Goal: Task Accomplishment & Management: Use online tool/utility

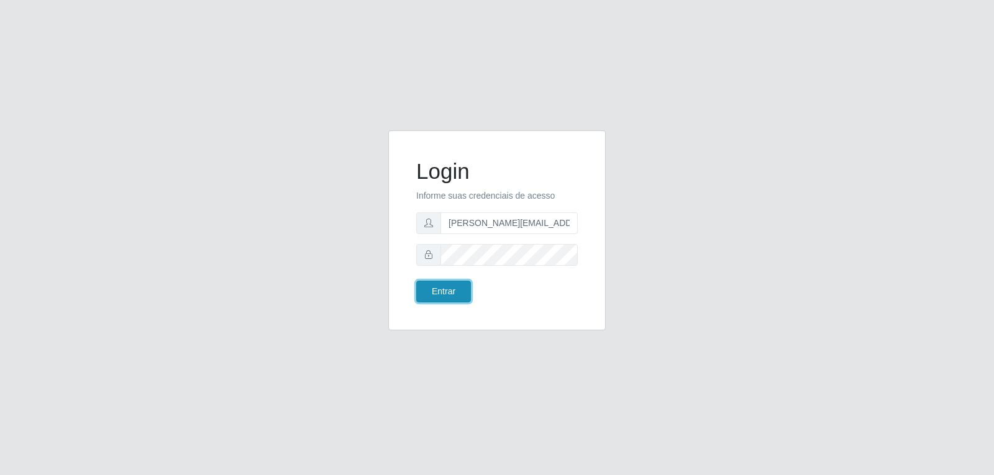
click at [452, 286] on button "Entrar" at bounding box center [443, 292] width 55 height 22
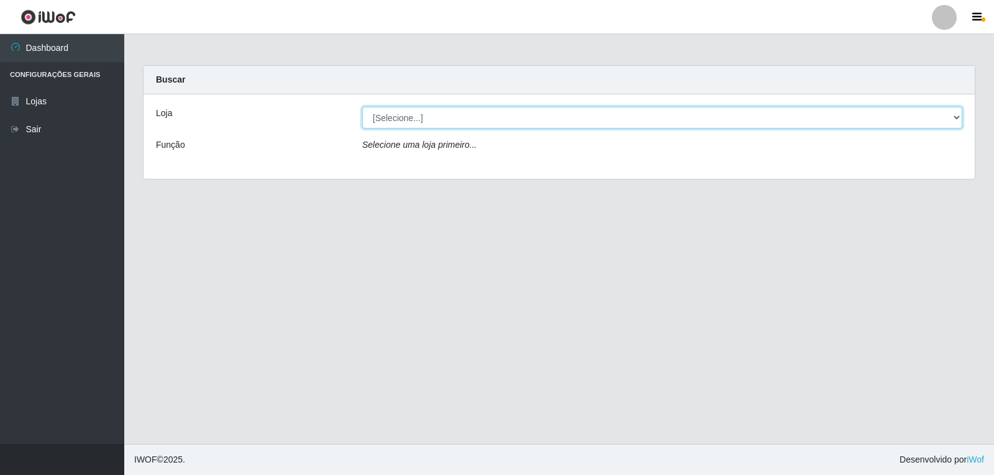
click at [416, 120] on select "[Selecione...] [PERSON_NAME] Atacadão - [PERSON_NAME]" at bounding box center [662, 118] width 600 height 22
select select "523"
click at [362, 107] on select "[Selecione...] [PERSON_NAME] Atacadão - [PERSON_NAME]" at bounding box center [662, 118] width 600 height 22
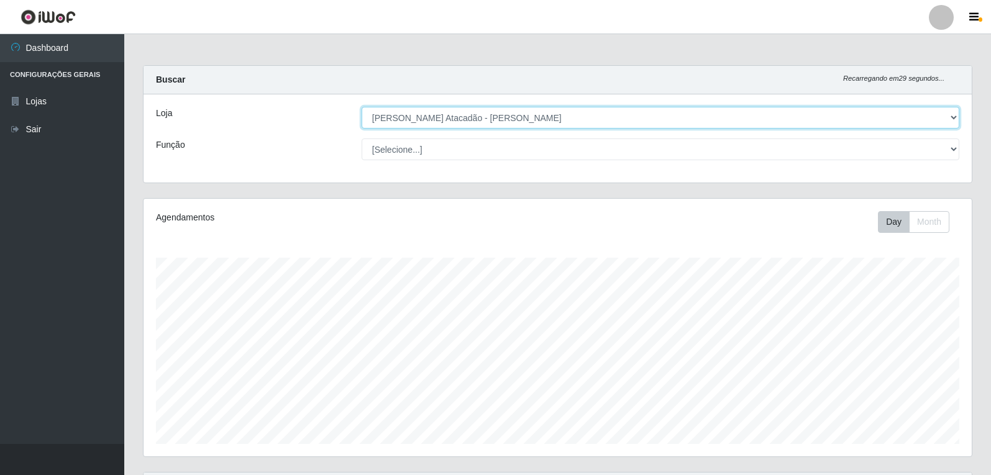
scroll to position [258, 828]
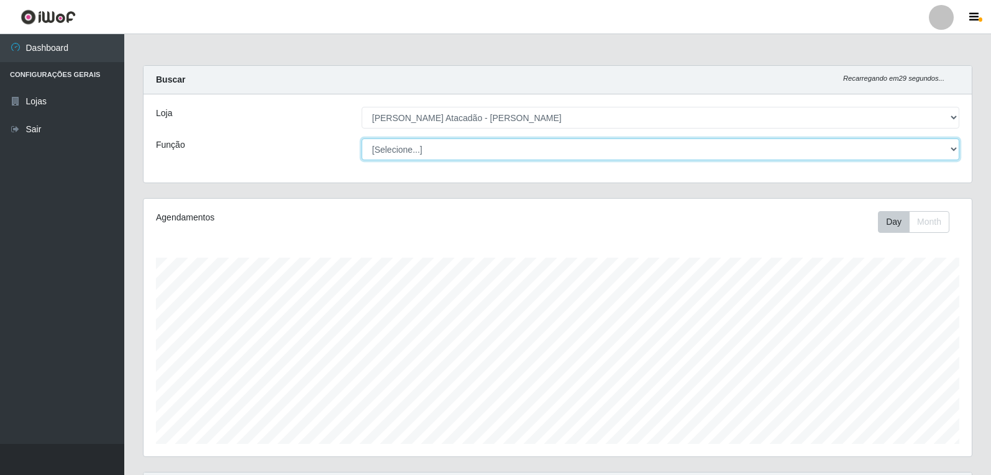
click at [916, 150] on select "[Selecione...] Embalador Embalador + Embalador ++ Panfleteiro Panfleteiro + Pan…" at bounding box center [661, 150] width 598 height 22
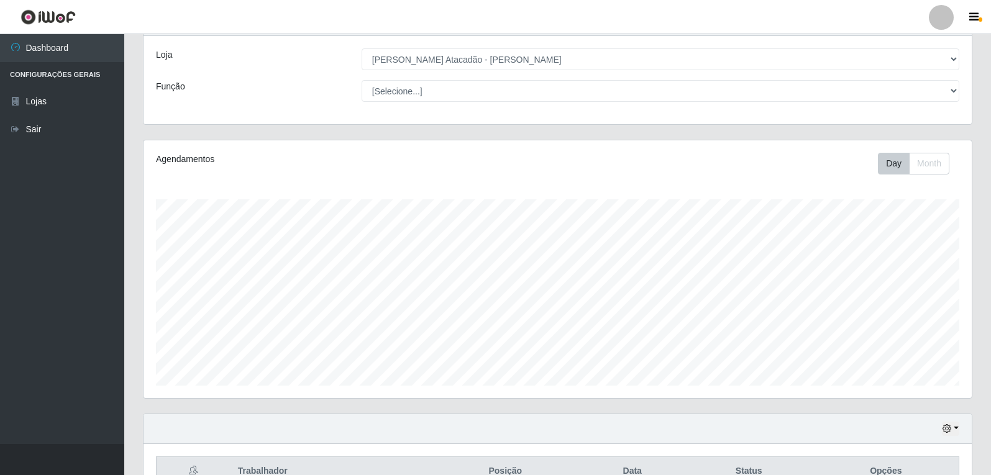
scroll to position [129, 0]
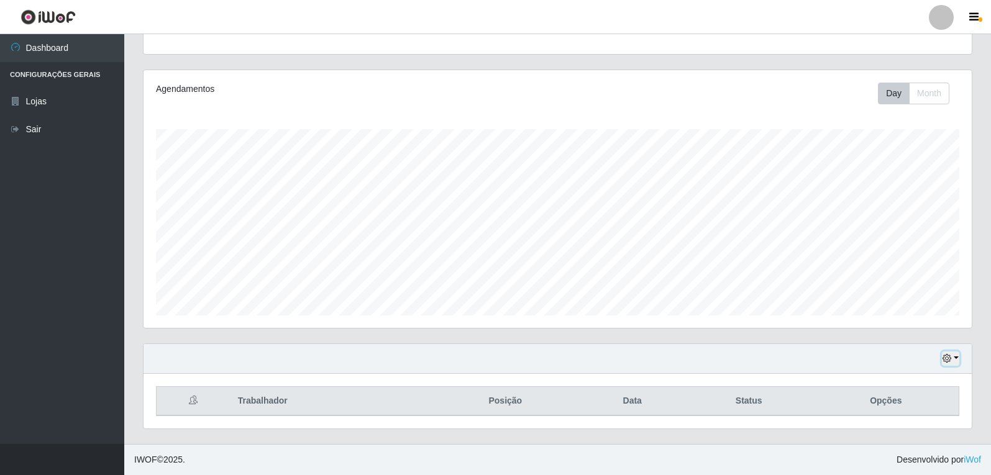
click at [957, 364] on button "button" at bounding box center [950, 359] width 17 height 14
click at [903, 315] on button "1 Semana" at bounding box center [910, 313] width 98 height 26
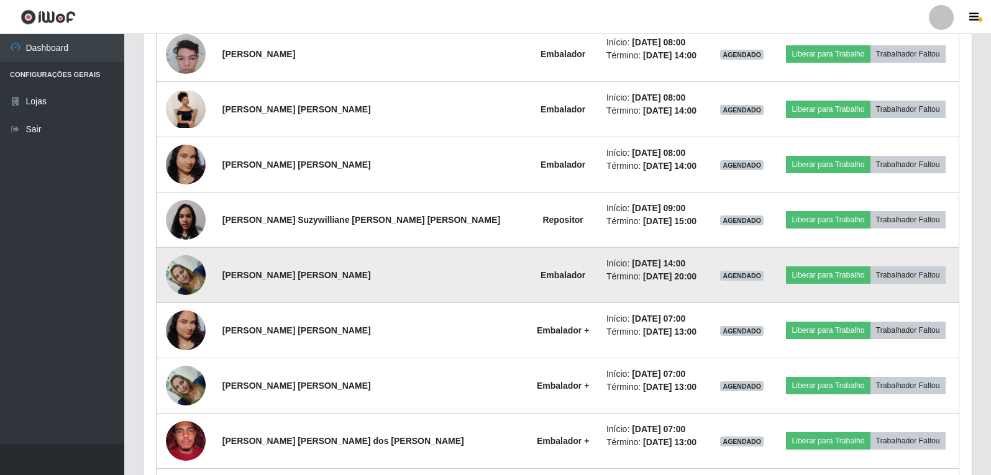
scroll to position [814, 0]
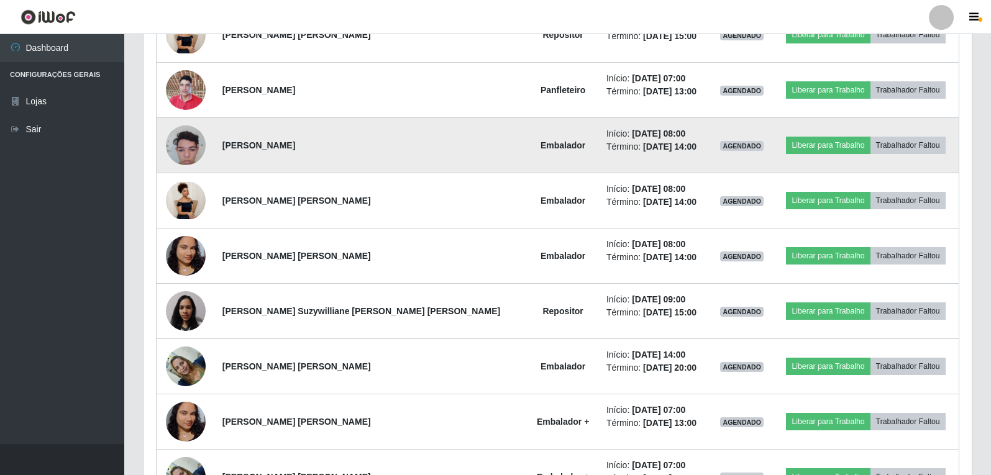
click at [205, 150] on img at bounding box center [186, 145] width 40 height 53
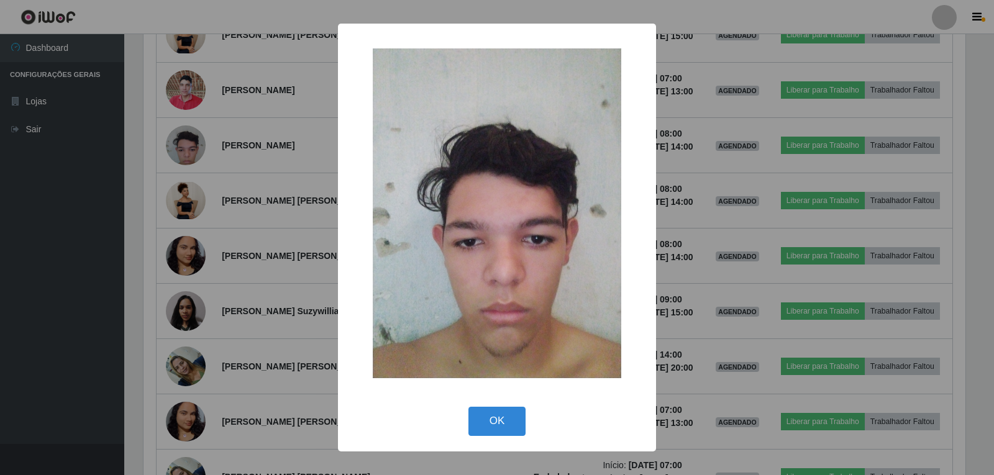
click at [528, 418] on div "OK Cancel" at bounding box center [497, 420] width 293 height 35
click at [515, 418] on button "OK" at bounding box center [498, 421] width 58 height 29
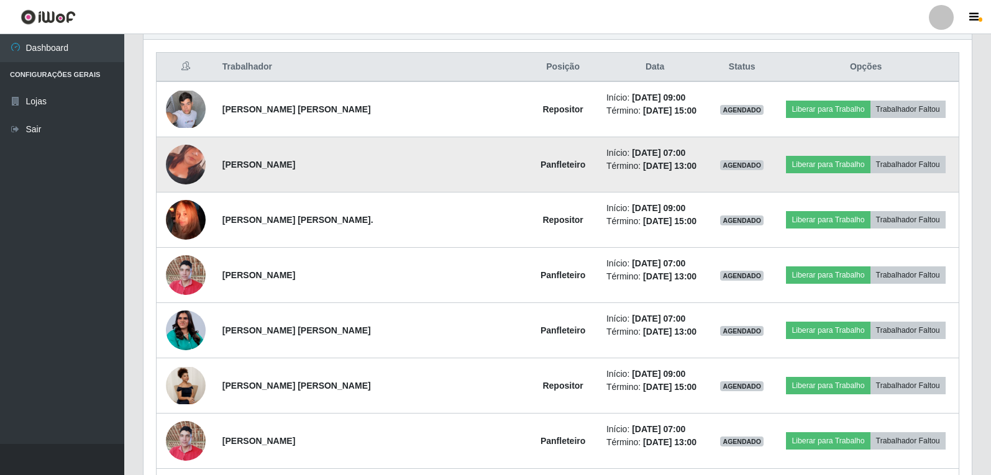
scroll to position [441, 0]
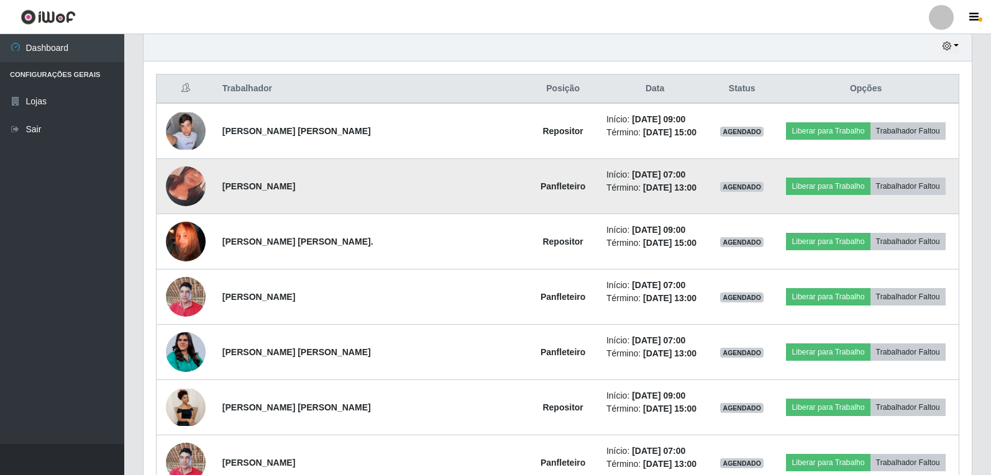
click at [195, 190] on img at bounding box center [186, 186] width 40 height 71
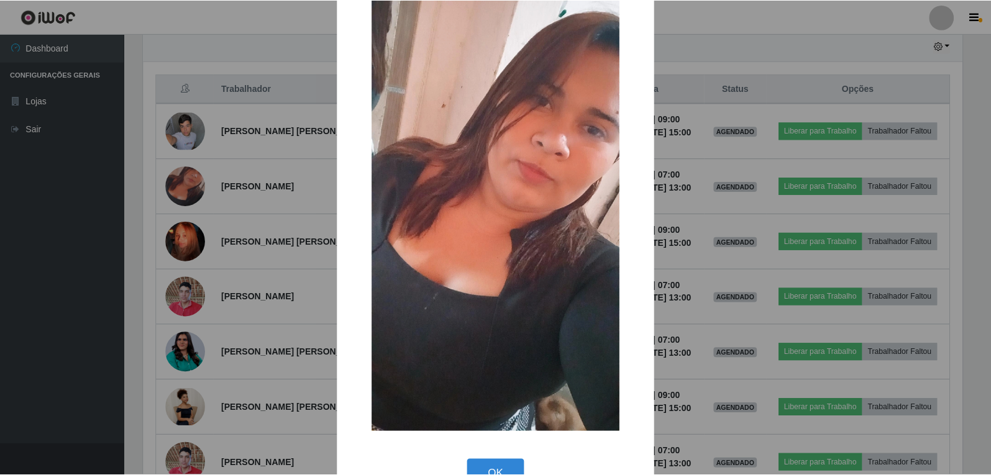
scroll to position [75, 0]
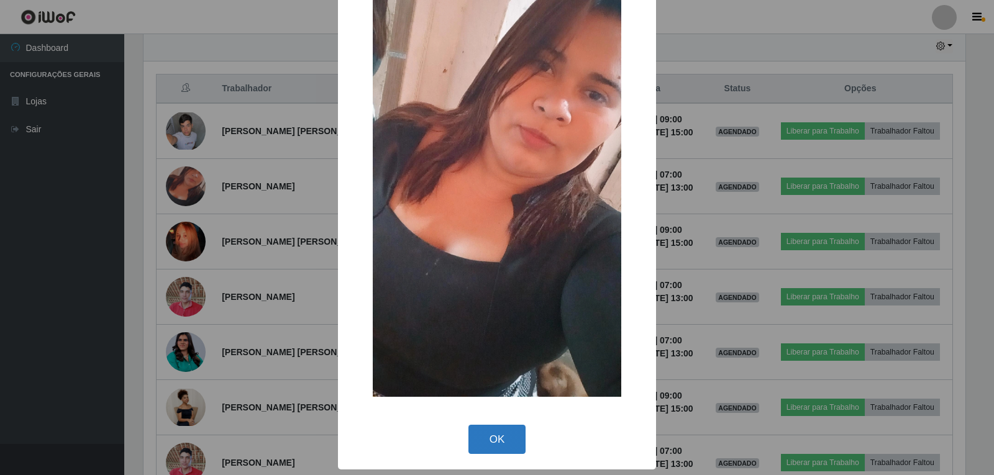
click at [507, 442] on button "OK" at bounding box center [498, 439] width 58 height 29
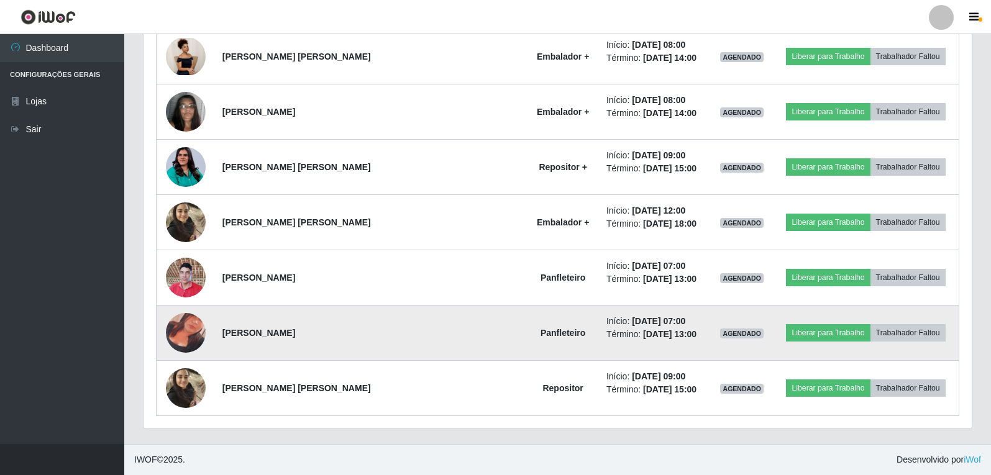
scroll to position [1311, 0]
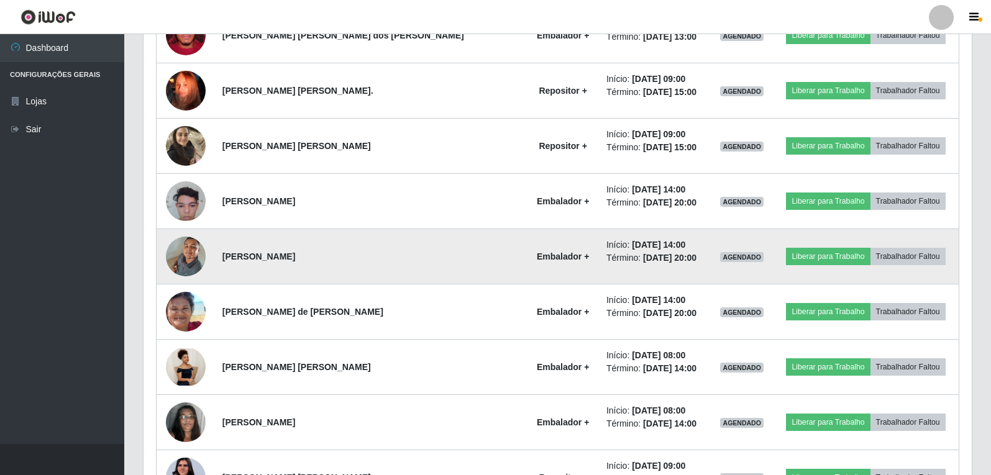
click at [181, 250] on img at bounding box center [186, 256] width 40 height 53
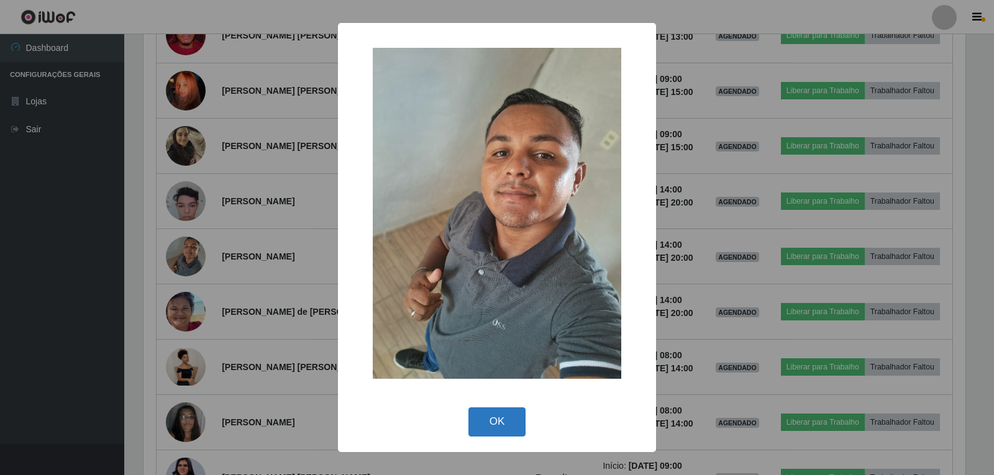
click at [506, 415] on button "OK" at bounding box center [498, 422] width 58 height 29
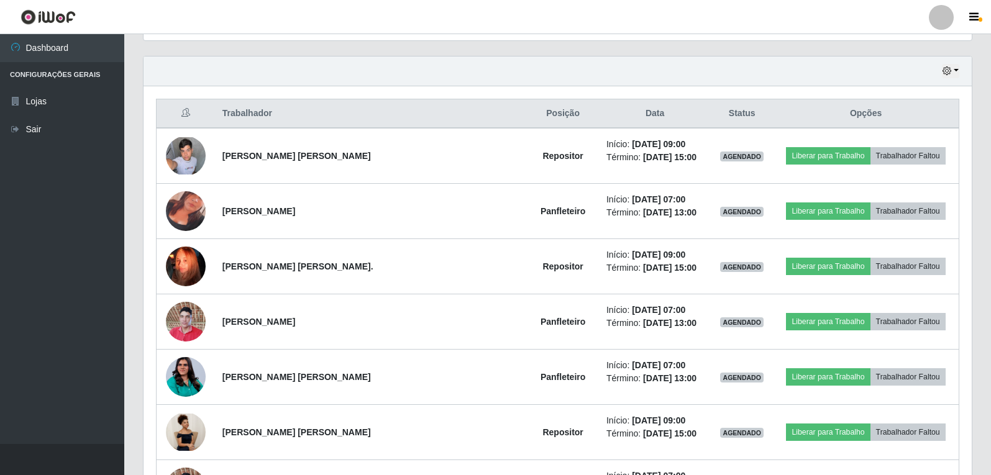
scroll to position [255, 0]
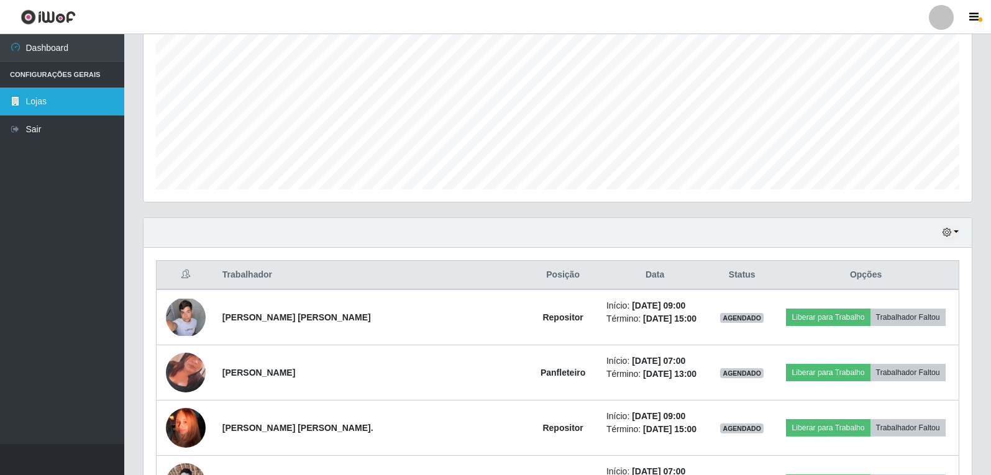
click at [88, 106] on link "Lojas" at bounding box center [62, 102] width 124 height 28
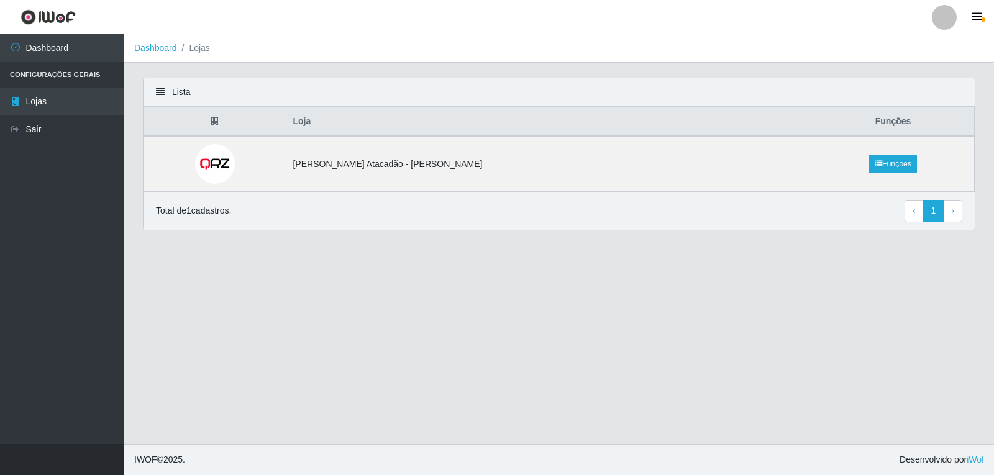
click at [390, 126] on th "Loja" at bounding box center [548, 122] width 527 height 29
click at [386, 180] on td "[PERSON_NAME] Atacadão - [PERSON_NAME]" at bounding box center [548, 164] width 527 height 56
click at [869, 159] on link "Funções" at bounding box center [893, 163] width 48 height 17
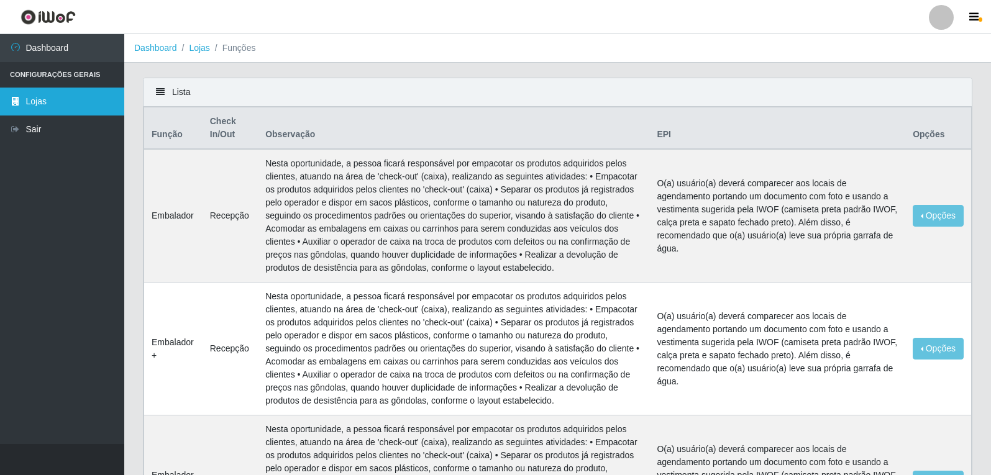
click at [37, 109] on link "Lojas" at bounding box center [62, 102] width 124 height 28
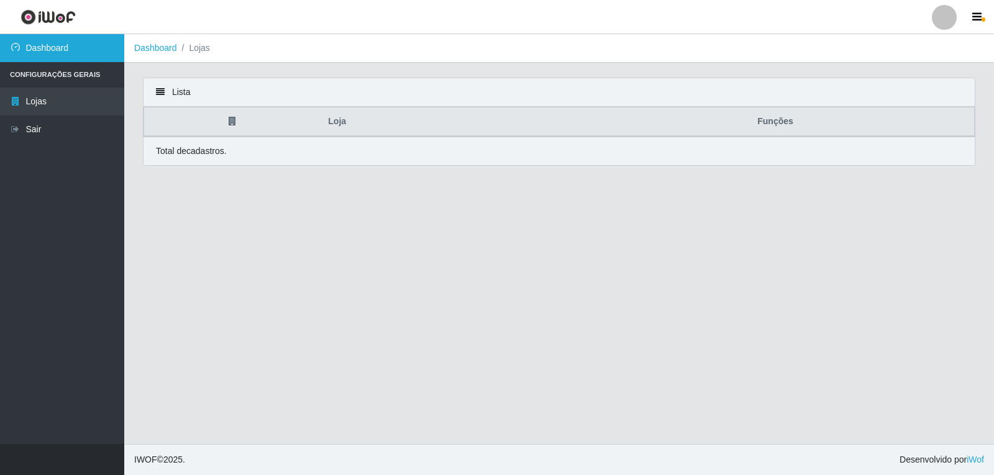
click at [34, 51] on link "Dashboard" at bounding box center [62, 48] width 124 height 28
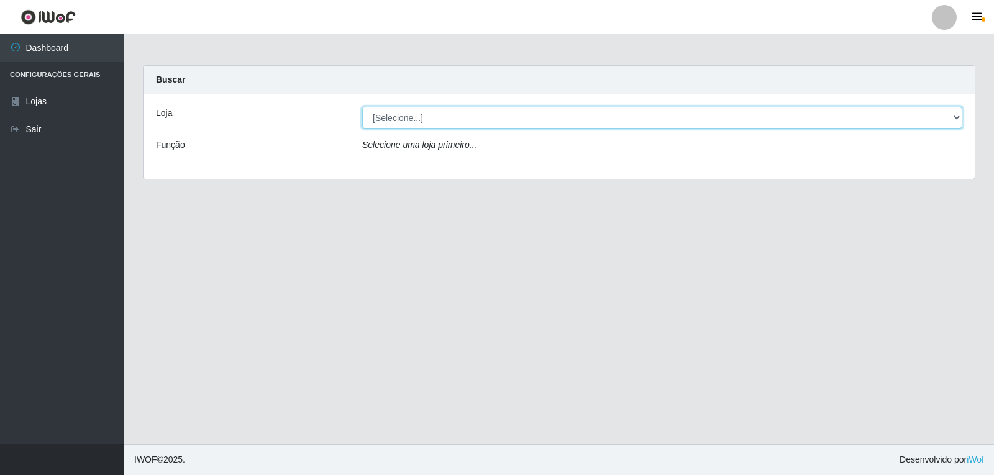
click at [469, 127] on select "[Selecione...] [PERSON_NAME] Atacadão - [PERSON_NAME]" at bounding box center [662, 118] width 600 height 22
